Goal: Transaction & Acquisition: Purchase product/service

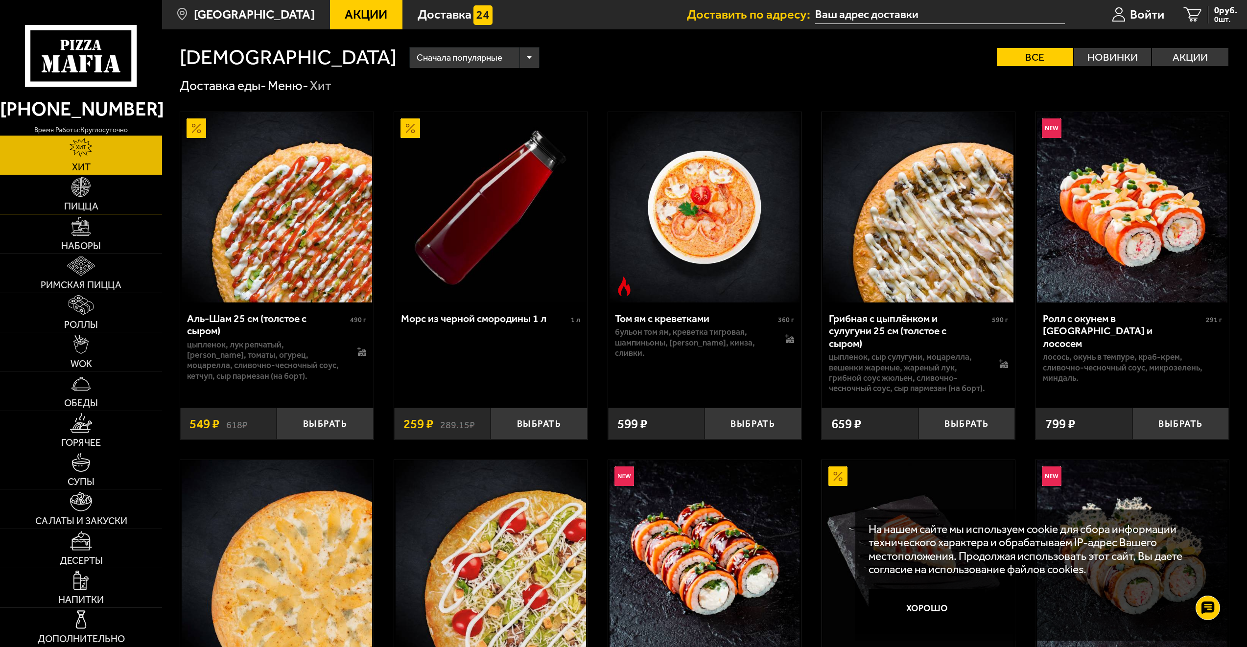
click at [82, 195] on img at bounding box center [81, 187] width 20 height 20
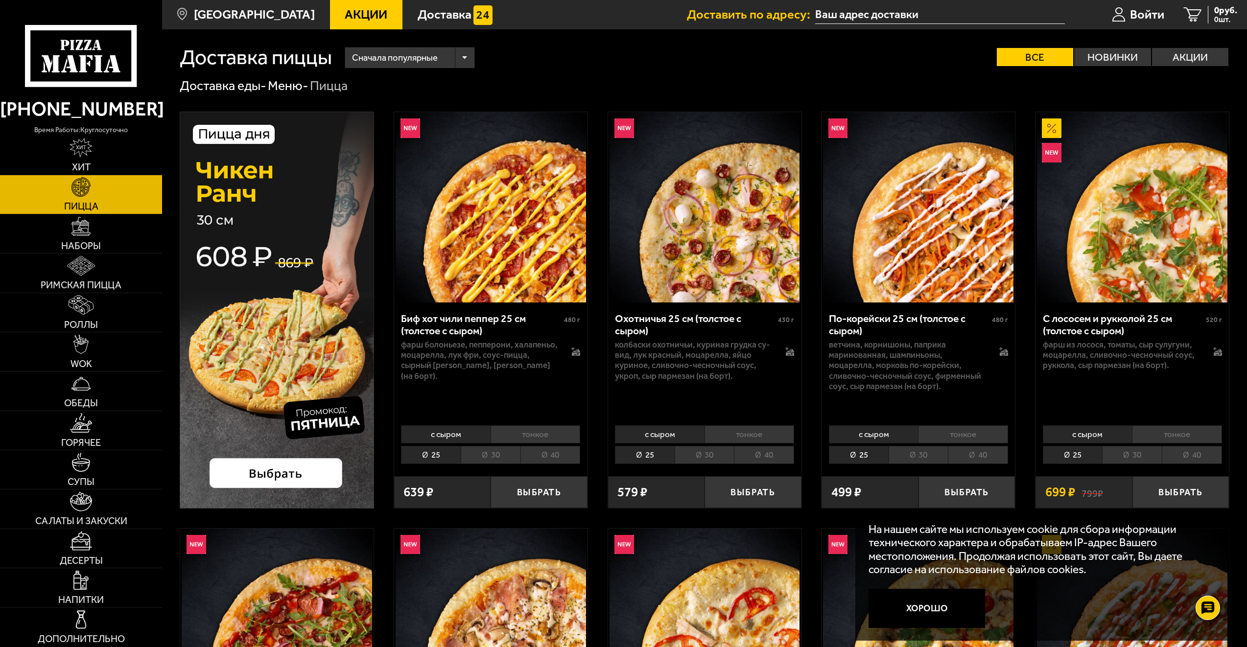
click at [504, 454] on li "30" at bounding box center [491, 455] width 60 height 18
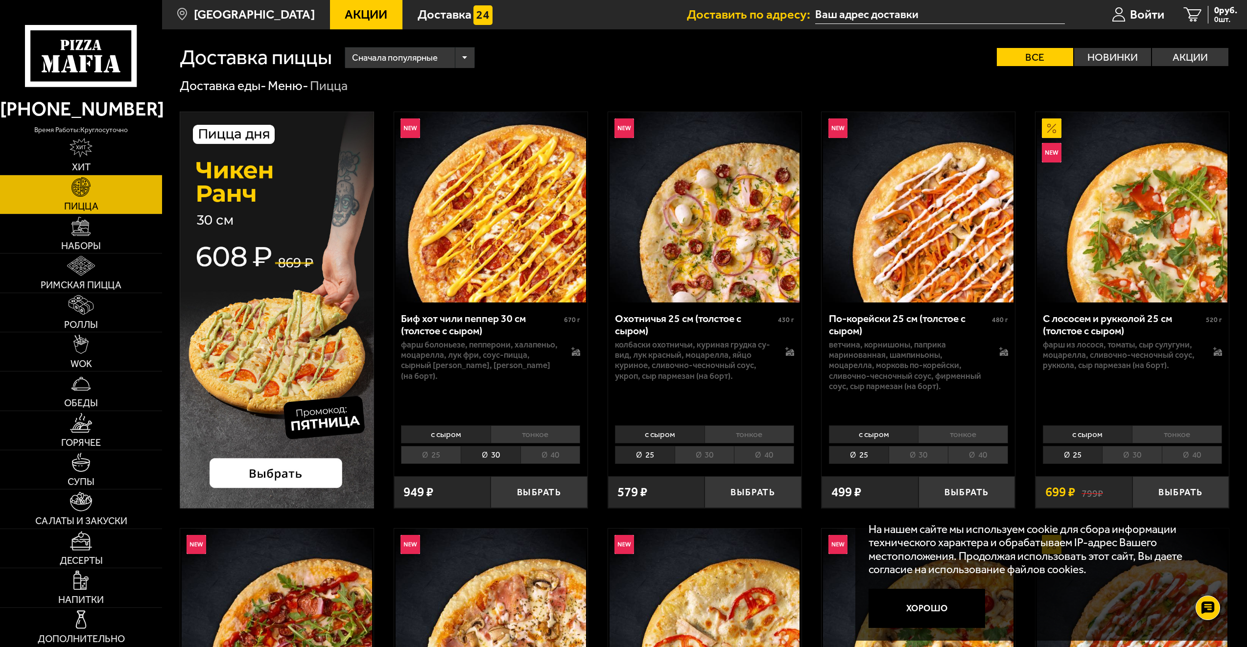
click at [701, 460] on li "30" at bounding box center [704, 455] width 60 height 18
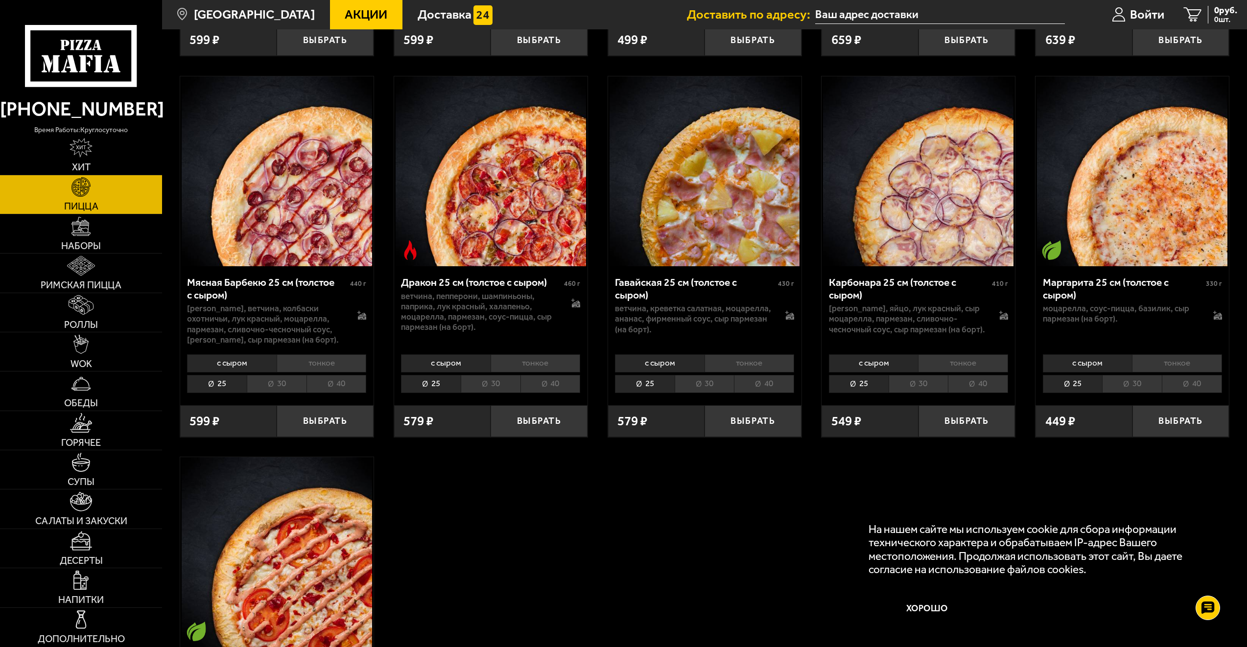
scroll to position [2349, 0]
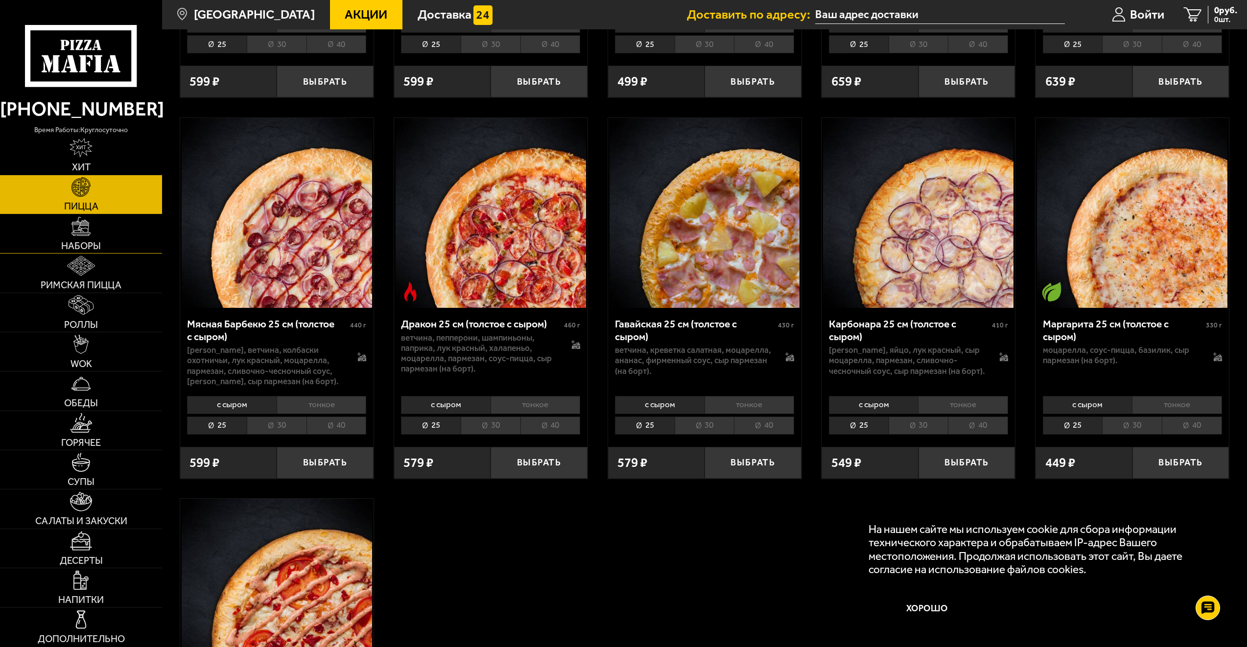
click at [72, 227] on img at bounding box center [81, 227] width 20 height 20
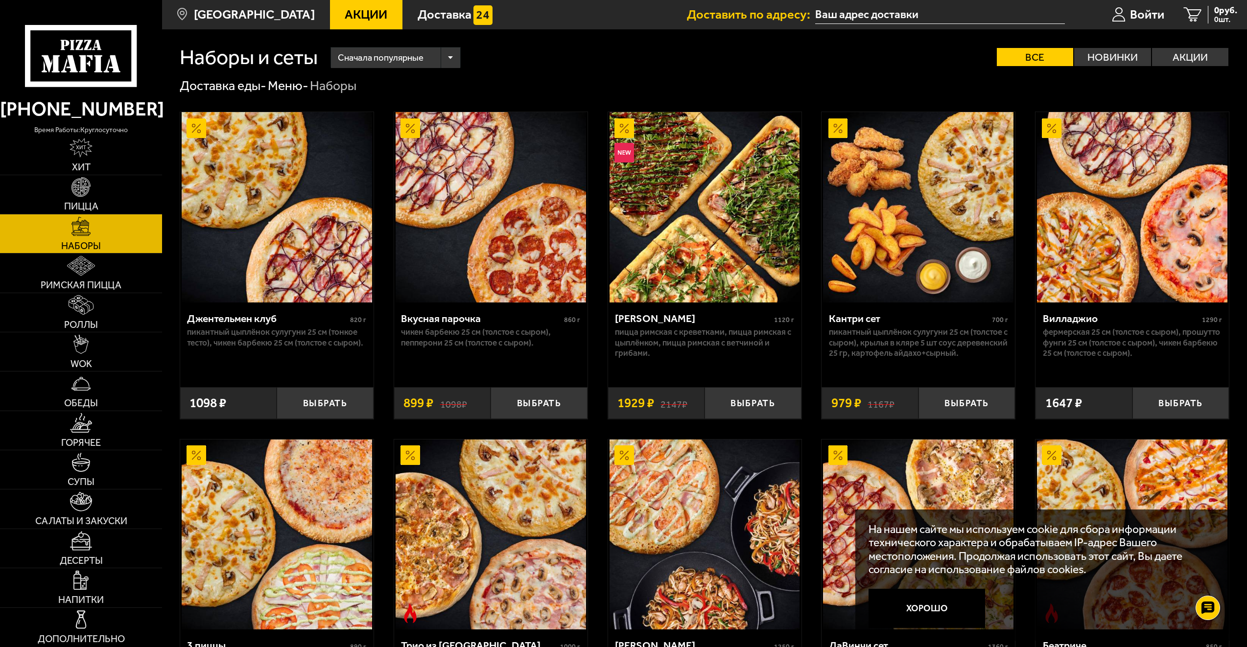
click at [675, 235] on img at bounding box center [704, 207] width 190 height 190
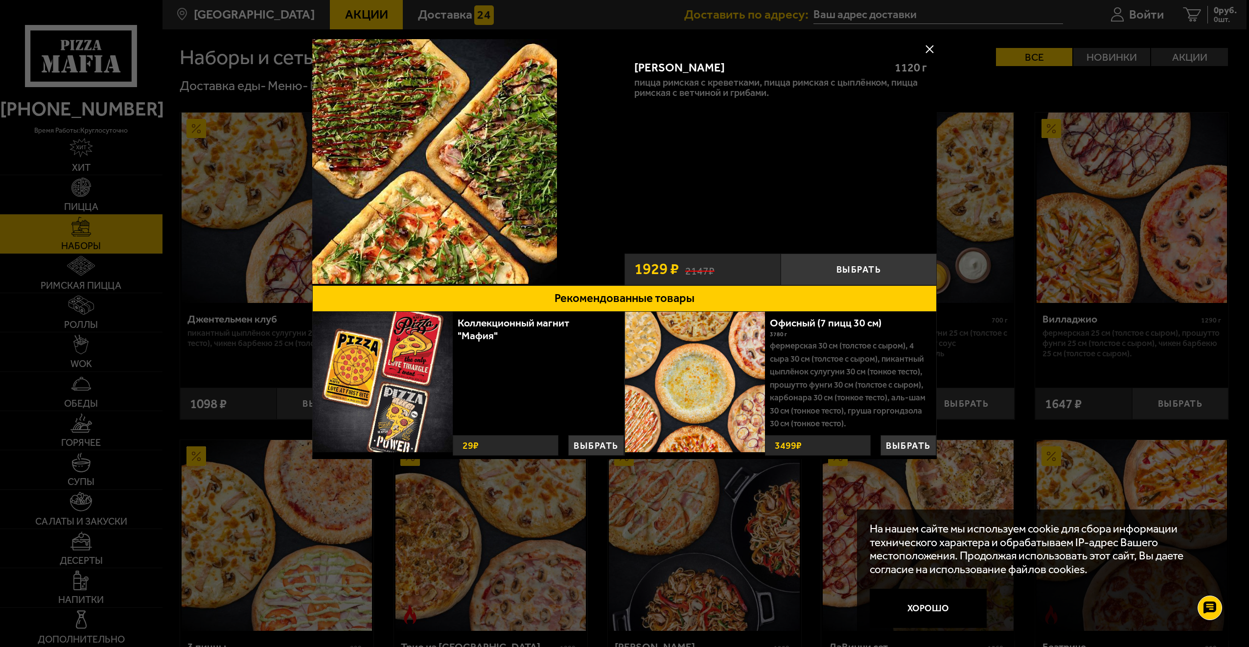
click at [923, 47] on button at bounding box center [929, 49] width 15 height 15
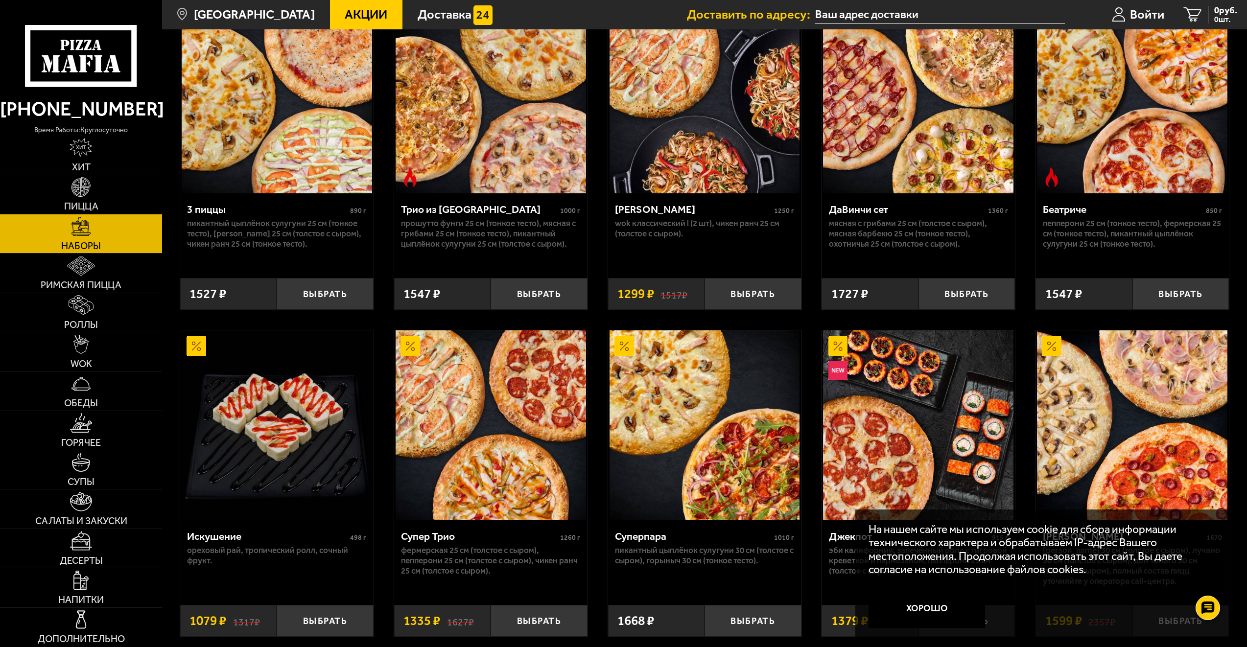
scroll to position [440, 0]
